Goal: Check status: Check status

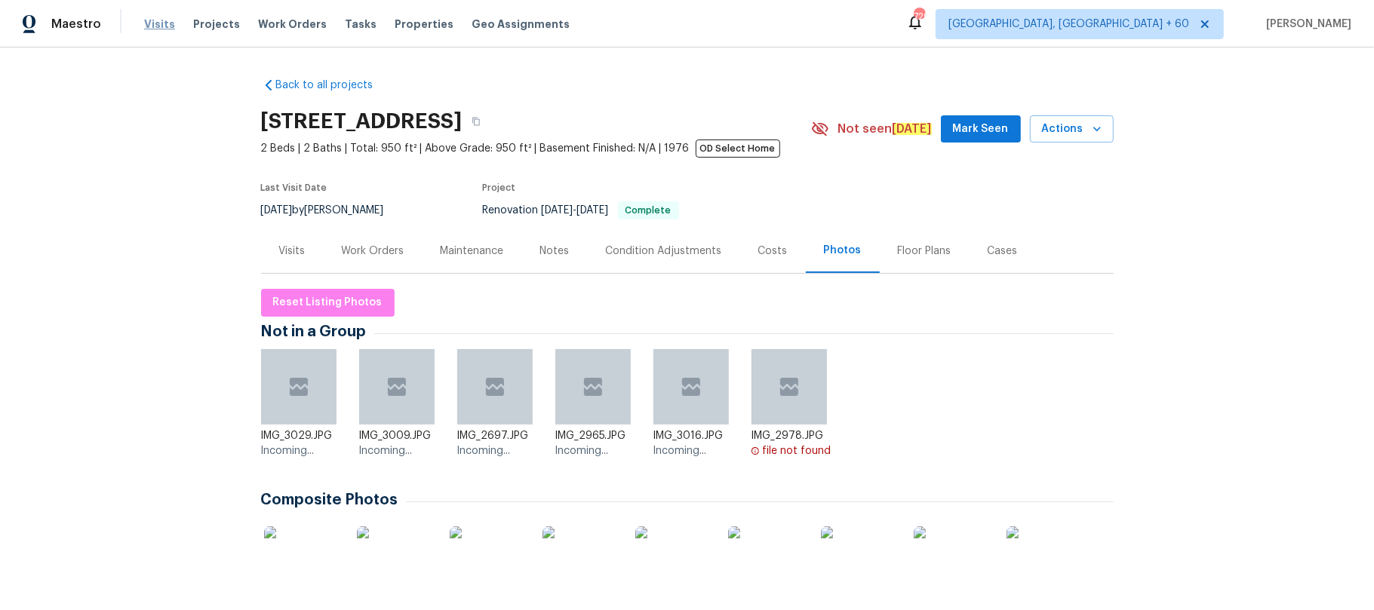
click at [149, 27] on span "Visits" at bounding box center [159, 24] width 31 height 15
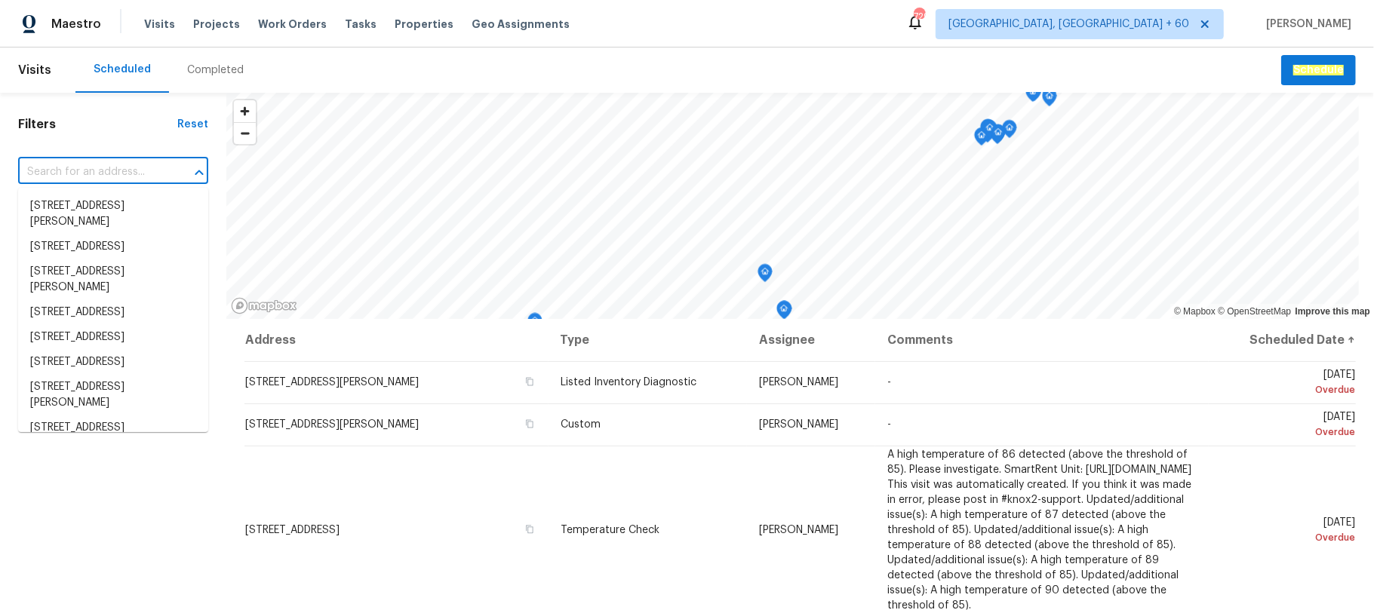
click at [98, 170] on input "text" at bounding box center [92, 172] width 148 height 23
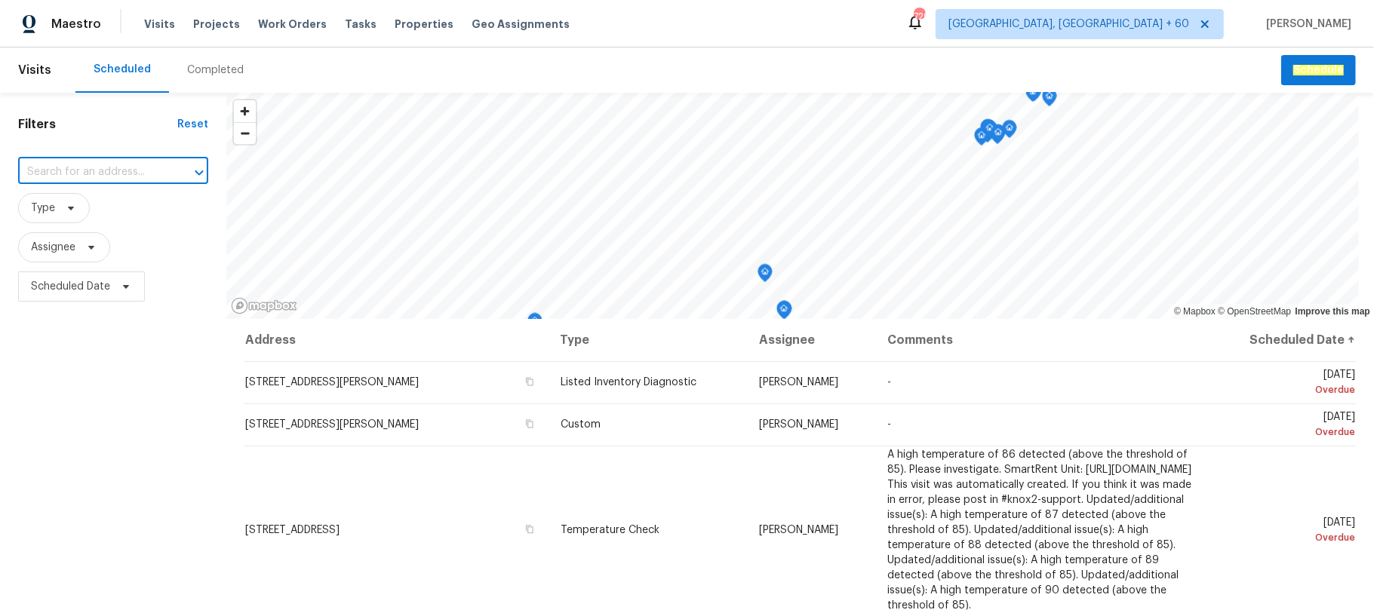
click at [98, 170] on input "text" at bounding box center [92, 172] width 148 height 23
click at [206, 76] on div "Completed" at bounding box center [215, 70] width 57 height 15
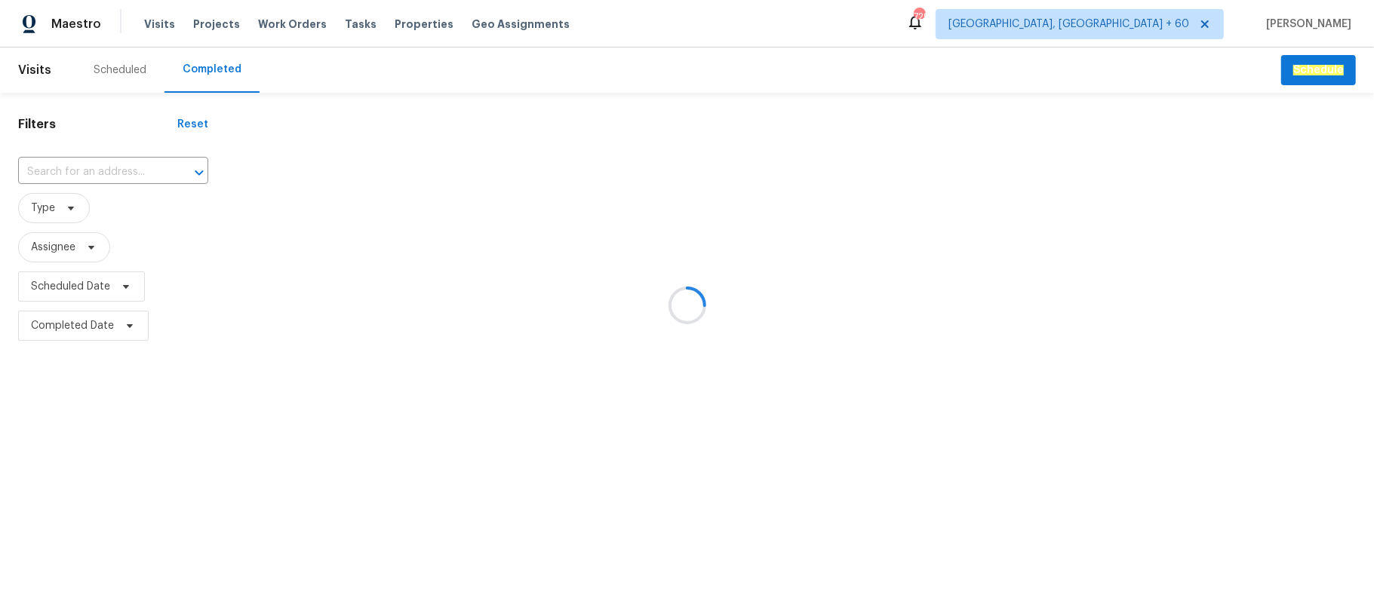
click at [91, 167] on div at bounding box center [687, 305] width 1374 height 610
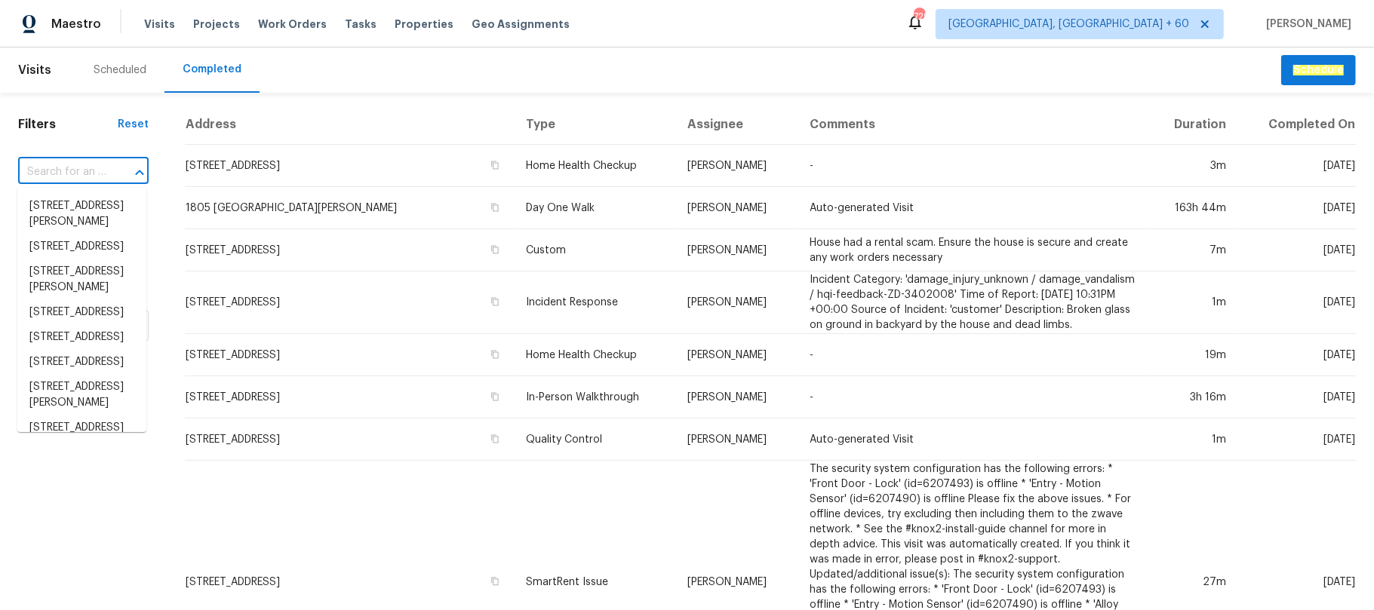
click at [84, 167] on input "text" at bounding box center [62, 172] width 88 height 23
paste input "[STREET_ADDRESS][PERSON_NAME]"
type input "[STREET_ADDRESS][PERSON_NAME]"
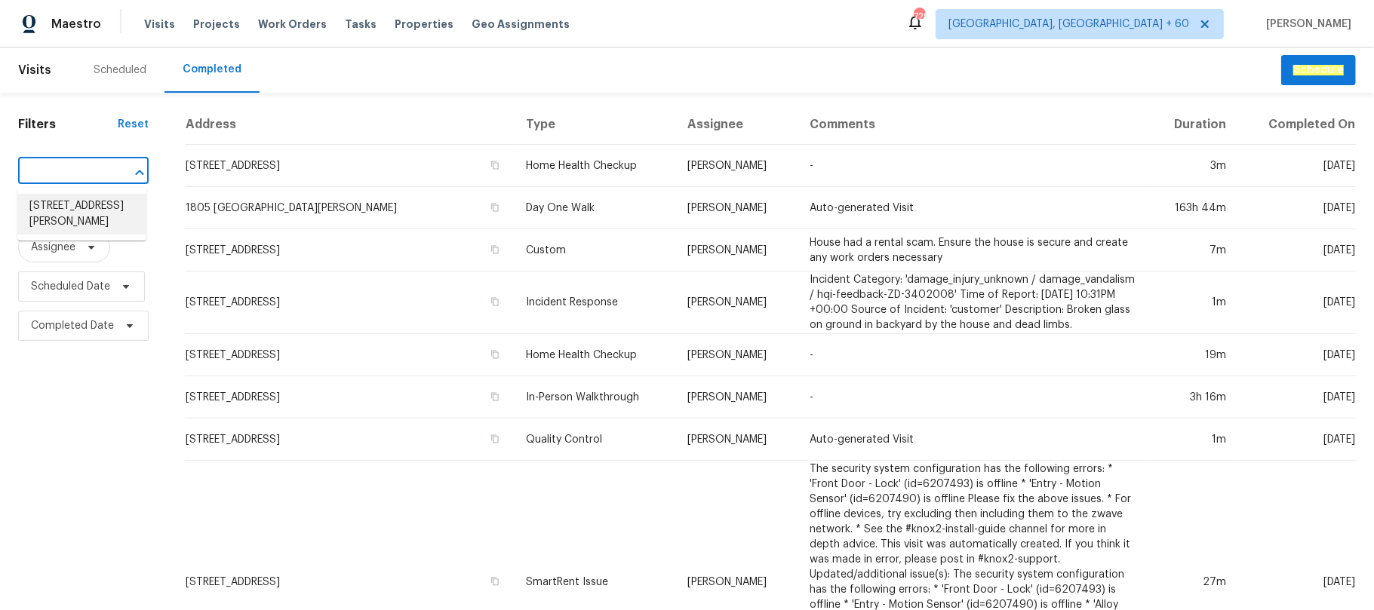
click at [86, 211] on li "[STREET_ADDRESS][PERSON_NAME]" at bounding box center [81, 214] width 129 height 41
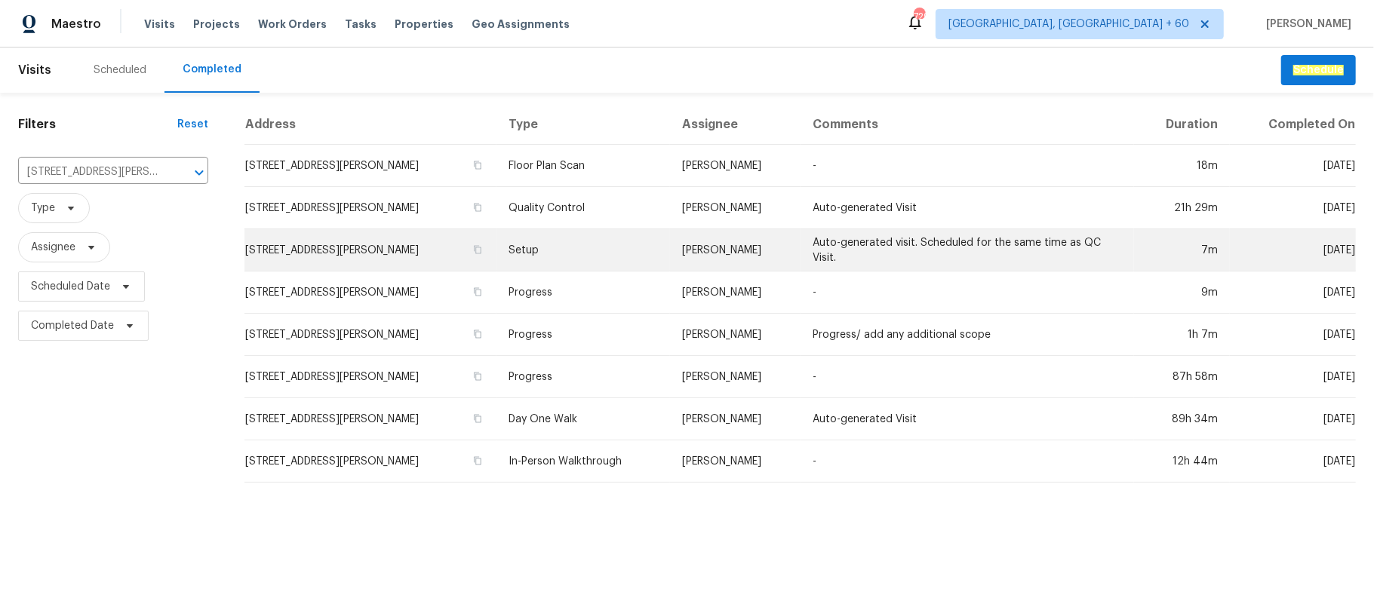
click at [581, 257] on td "Setup" at bounding box center [582, 250] width 173 height 42
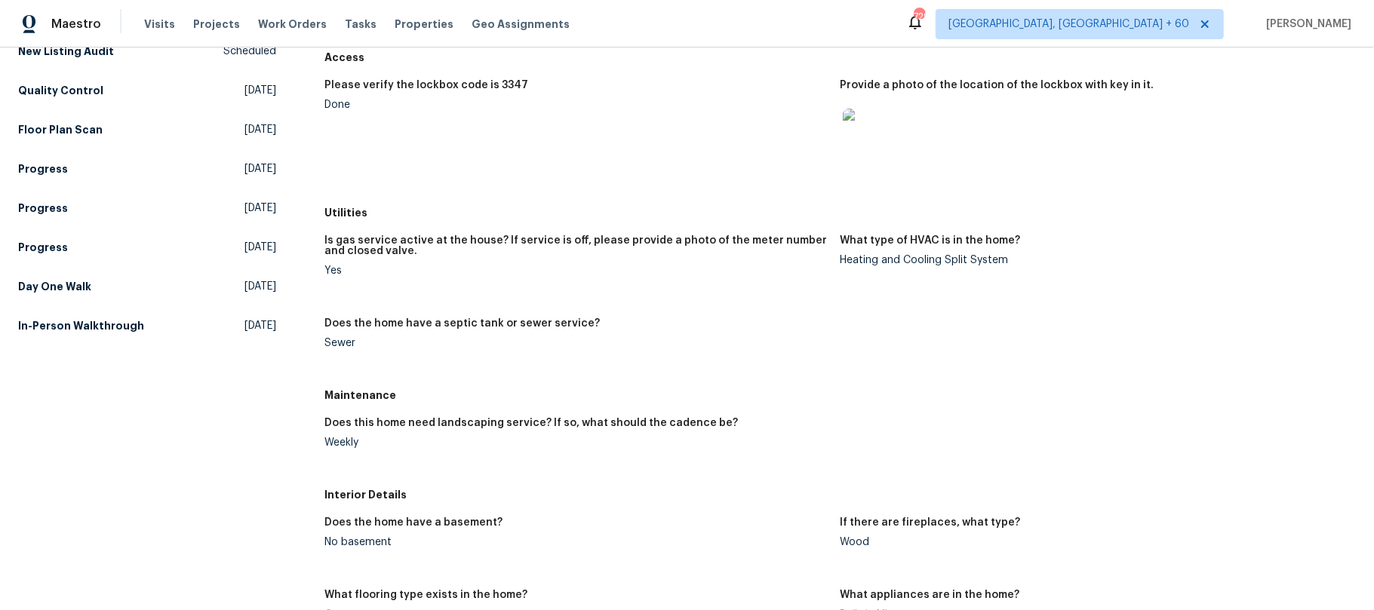
scroll to position [201, 0]
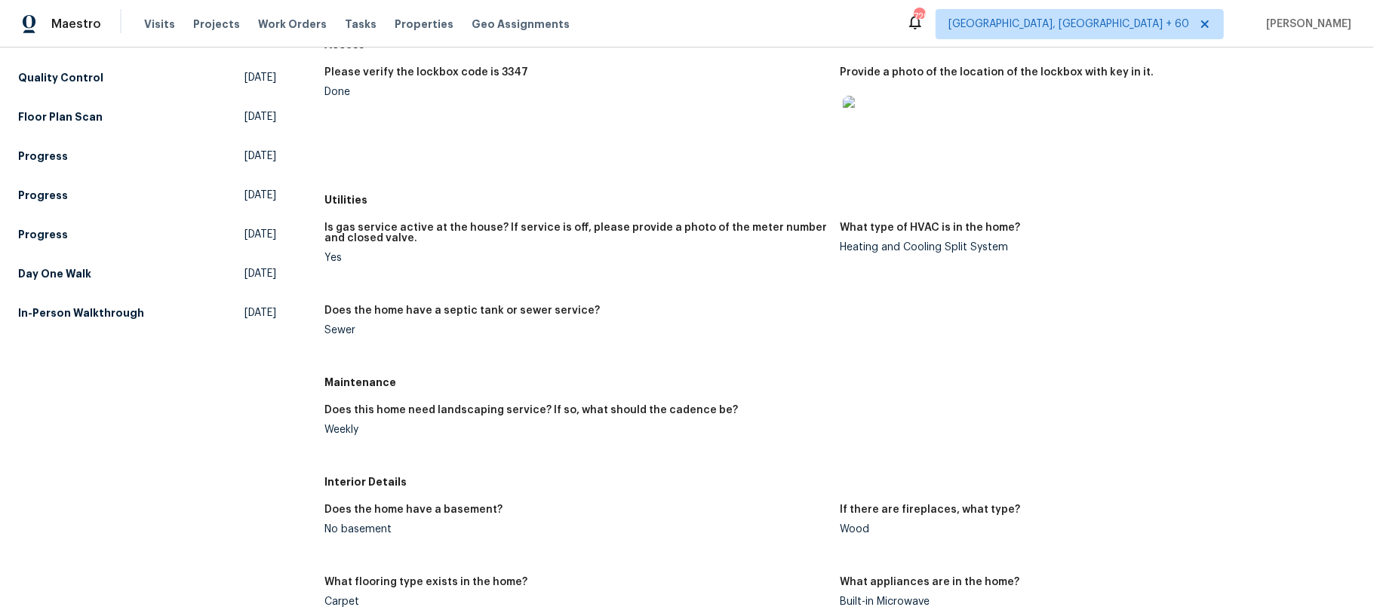
click at [942, 336] on div "Is gas service active at the house? If service is off, please provide a photo o…" at bounding box center [839, 290] width 1031 height 155
